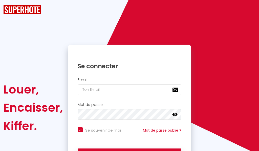
checkbox input "true"
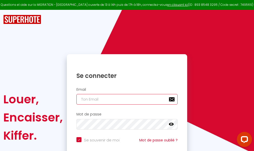
click at [138, 101] on input "email" at bounding box center [127, 99] width 101 height 11
type input "m"
checkbox input "true"
type input "ma"
checkbox input "true"
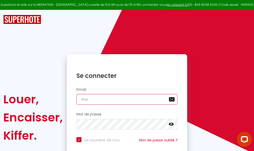
type input "mar"
checkbox input "true"
type input "marc"
checkbox input "true"
type input "marcd"
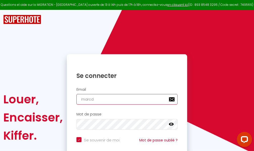
checkbox input "true"
type input "marcdp"
checkbox input "true"
type input "marcdpo"
checkbox input "true"
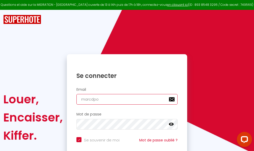
type input "marcdpoz"
checkbox input "true"
type input "marcdpoz."
checkbox input "true"
type input "marcdpoz.l"
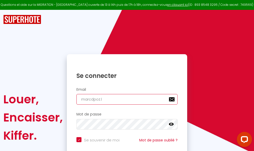
checkbox input "true"
type input "marcdpoz.lo"
checkbox input "true"
type input "marcdpoz.loc"
checkbox input "true"
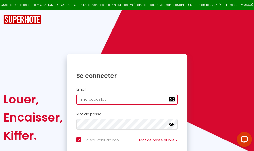
type input "marcdpoz.loca"
checkbox input "true"
type input "marcdpoz.locat"
checkbox input "true"
type input "marcdpoz.locati"
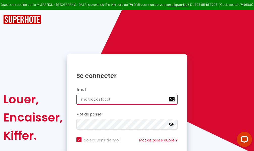
checkbox input "true"
type input "marcdpoz.locatio"
checkbox input "true"
type input "marcdpoz.location"
checkbox input "true"
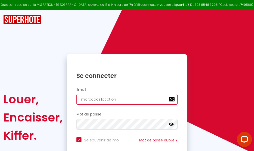
type input "marcdpoz.location@"
checkbox input "true"
type input "marcdpoz.location@g"
checkbox input "true"
type input "marcdpoz.location@gm"
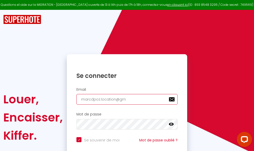
checkbox input "true"
type input "marcdpoz.location@gma"
checkbox input "true"
type input "marcdpoz.location@gmai"
checkbox input "true"
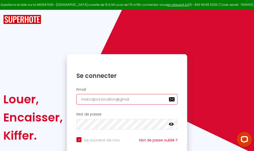
type input "[EMAIL_ADDRESS]"
checkbox input "true"
type input "[EMAIL_ADDRESS]."
checkbox input "true"
type input "marcdpoz.location@gmail.c"
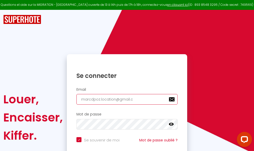
checkbox input "true"
type input "[EMAIL_ADDRESS][DOMAIN_NAME]"
checkbox input "true"
type input "[EMAIL_ADDRESS][DOMAIN_NAME]"
checkbox input "true"
